Goal: Browse casually: Explore the website without a specific task or goal

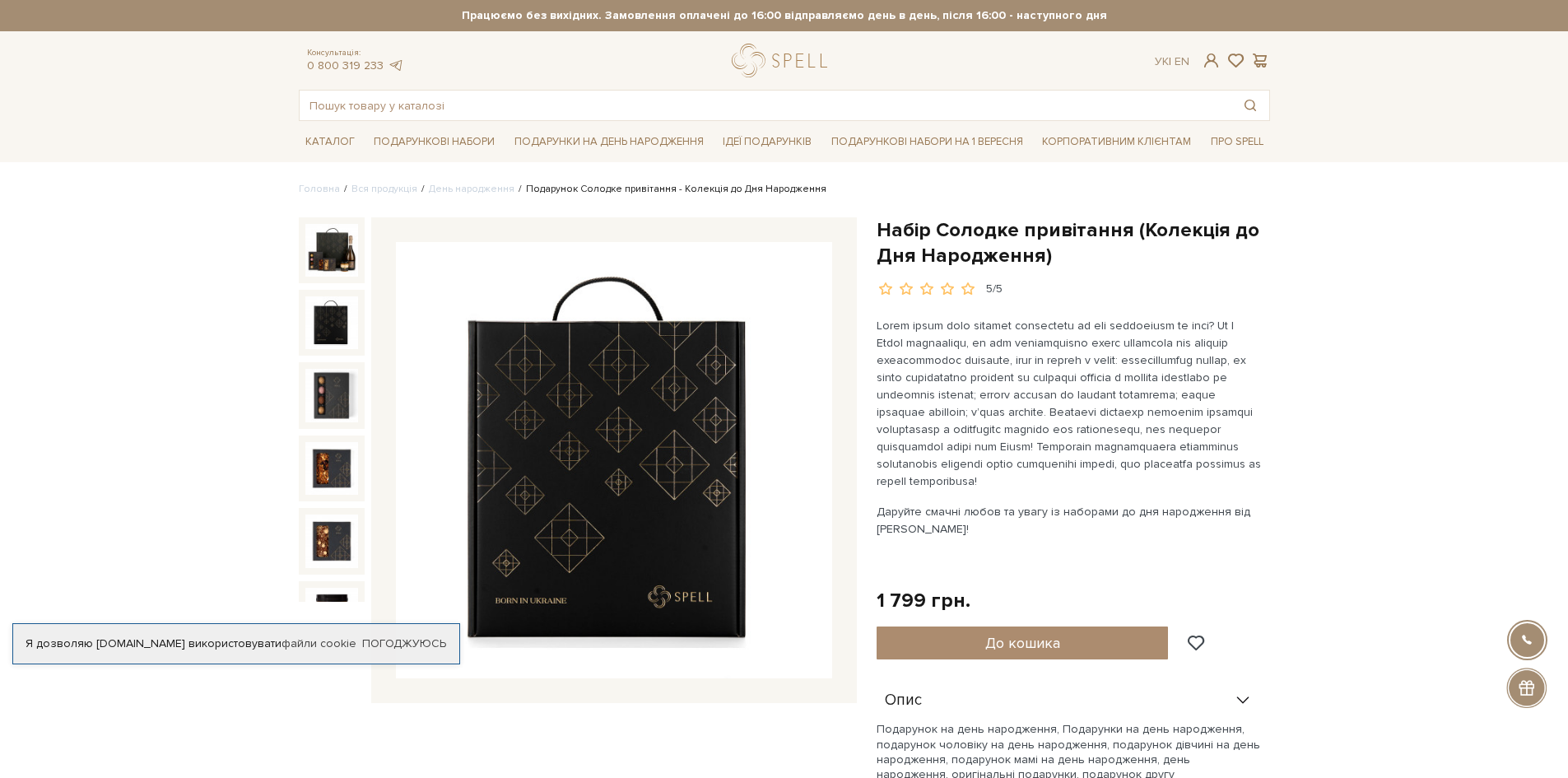
click at [307, 332] on img at bounding box center [331, 322] width 53 height 53
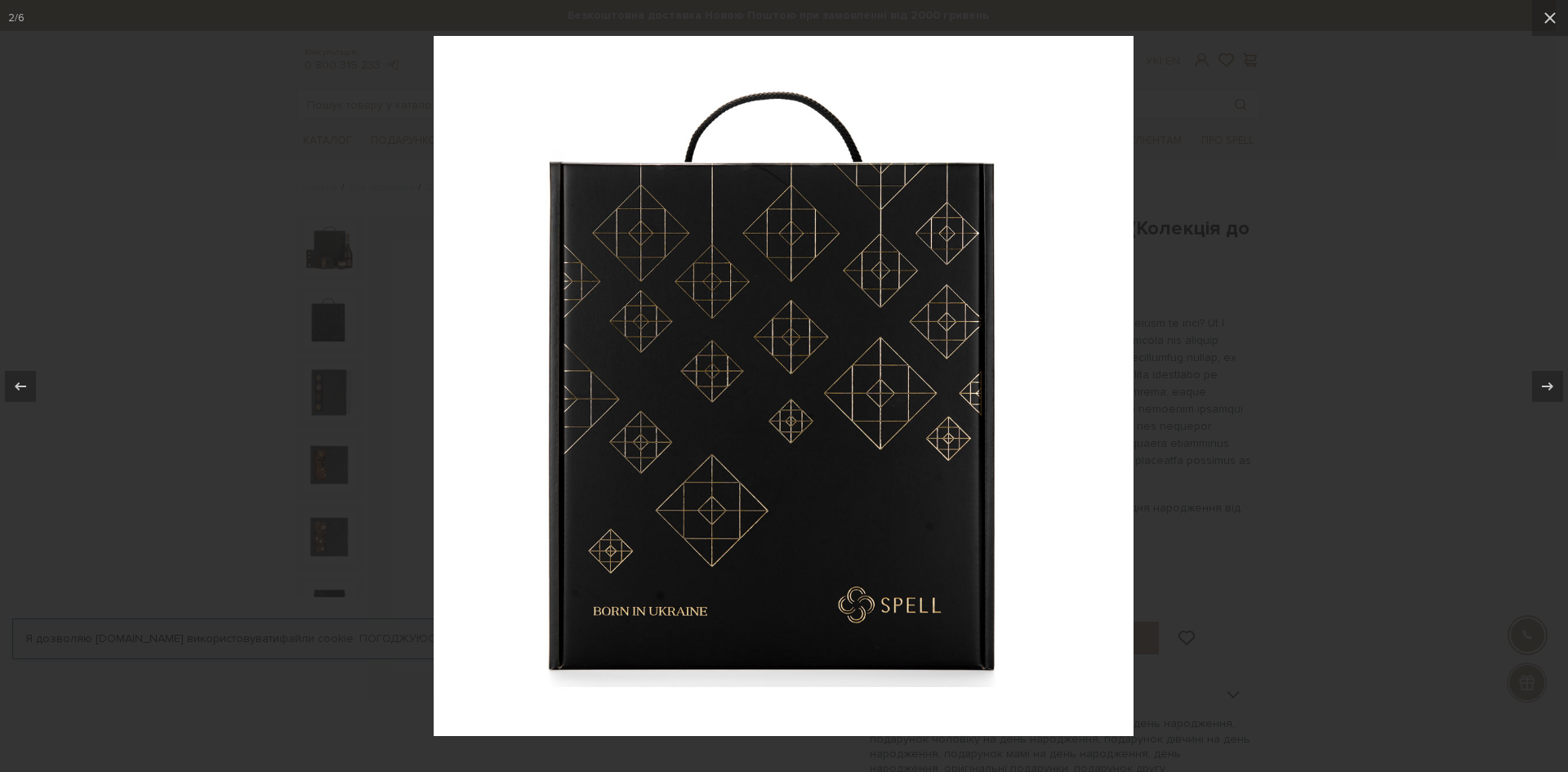
click at [1205, 331] on div at bounding box center [784, 386] width 1568 height 772
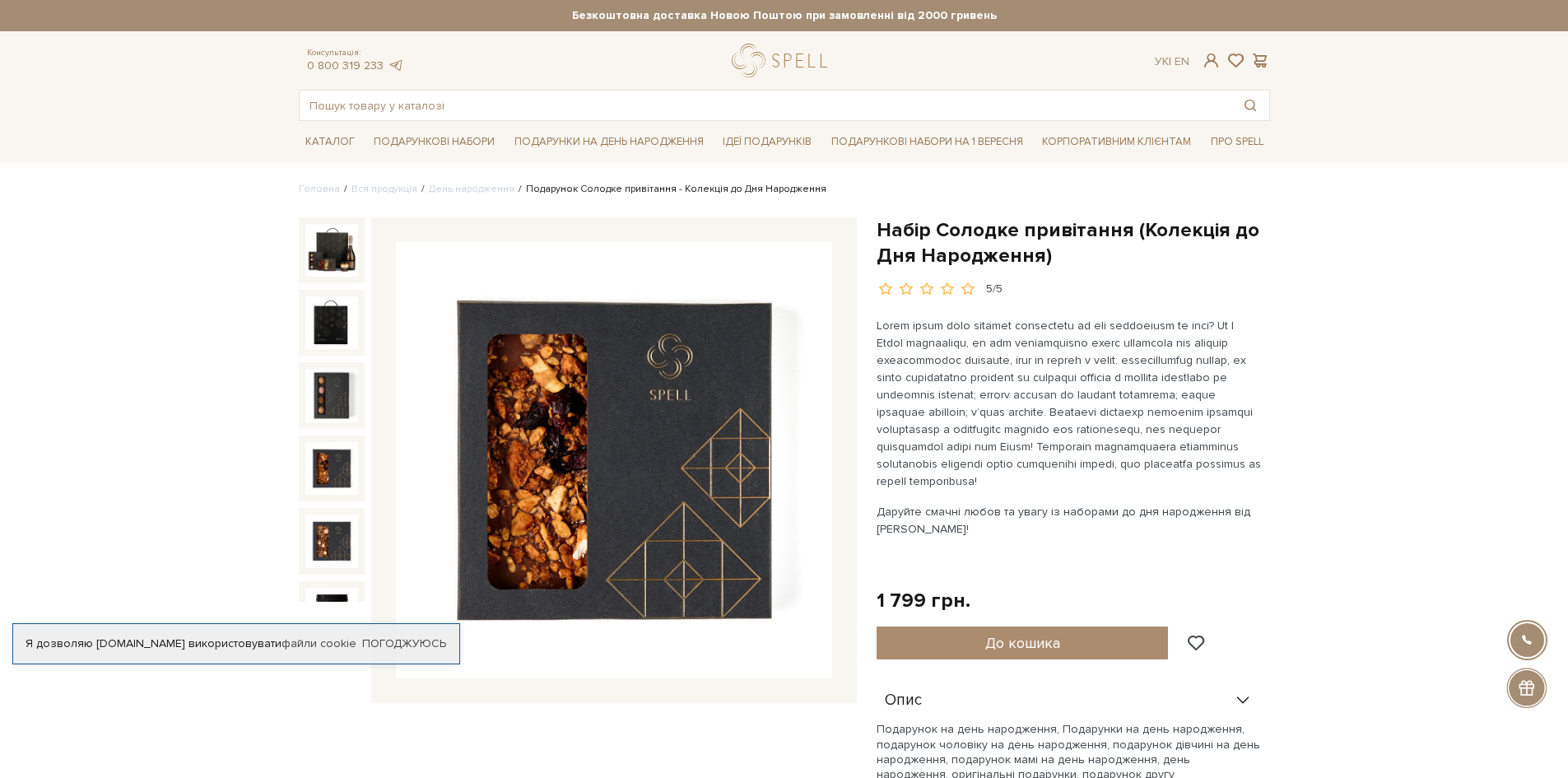
click at [319, 453] on img at bounding box center [331, 469] width 53 height 53
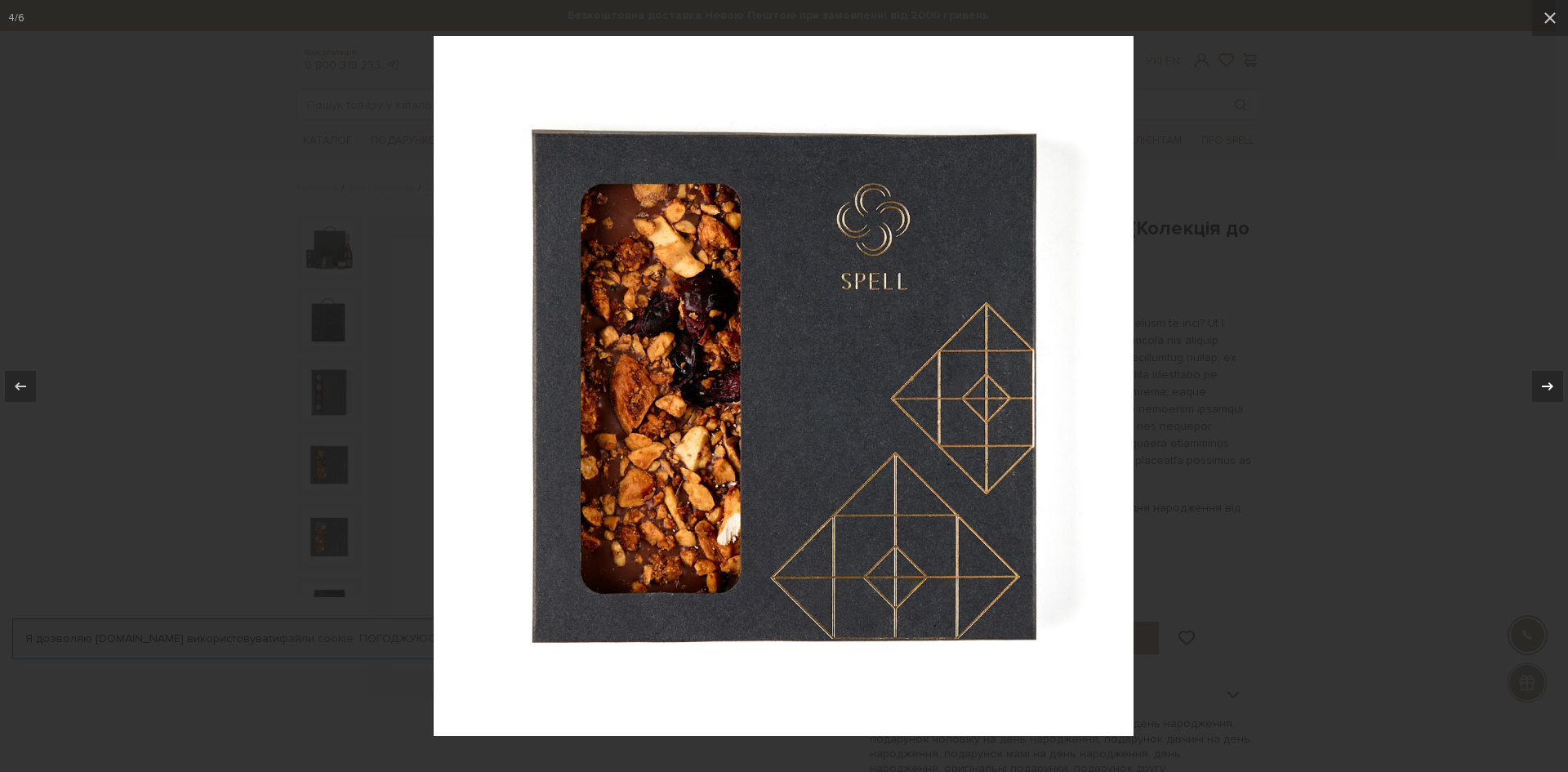
click at [1555, 393] on div at bounding box center [1547, 386] width 31 height 31
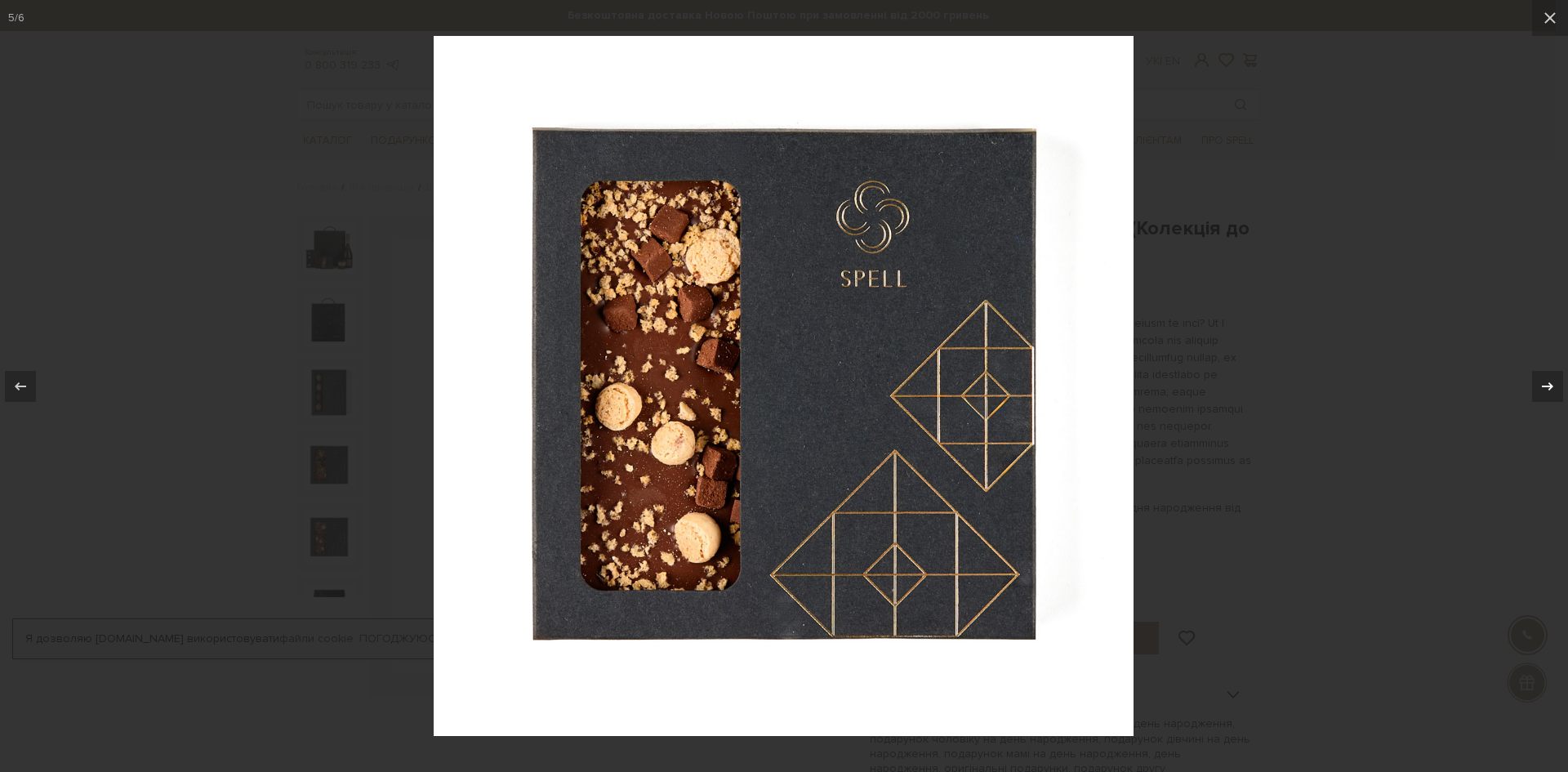
click at [1555, 393] on div at bounding box center [1547, 386] width 31 height 31
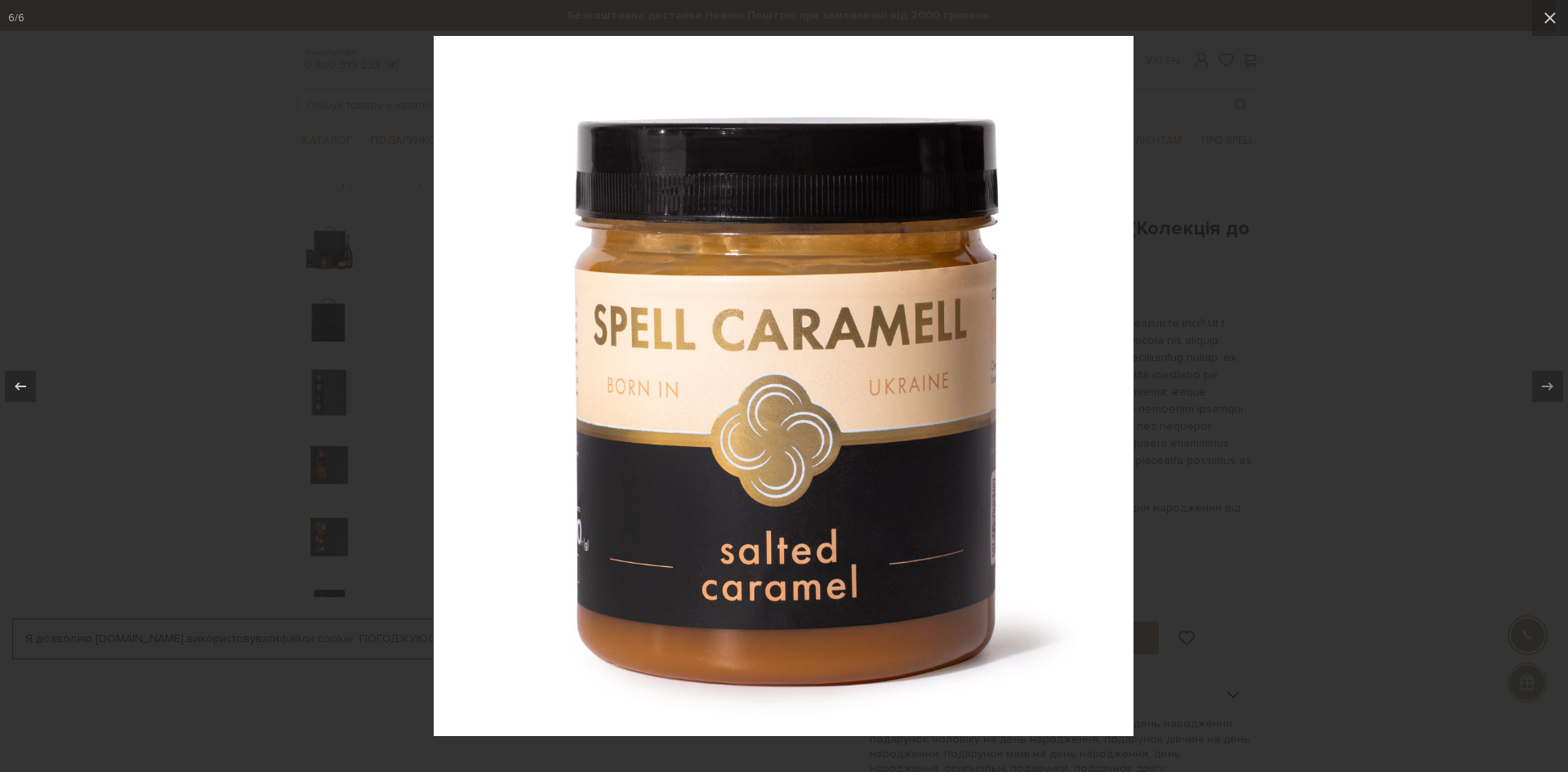
click at [1440, 456] on div at bounding box center [784, 386] width 1568 height 772
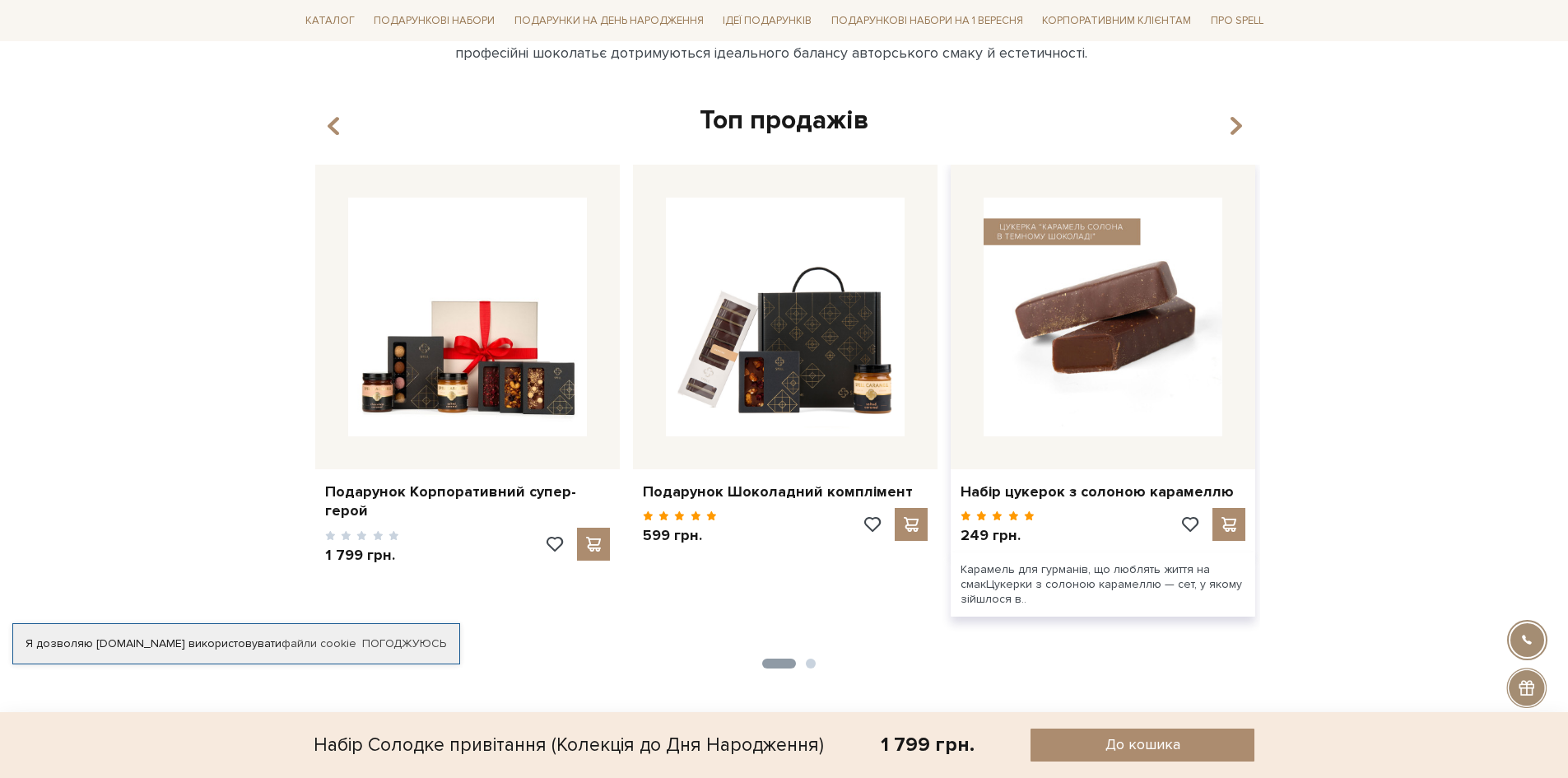
scroll to position [988, 0]
click at [1109, 312] on img at bounding box center [1102, 317] width 239 height 239
